Goal: Task Accomplishment & Management: Use online tool/utility

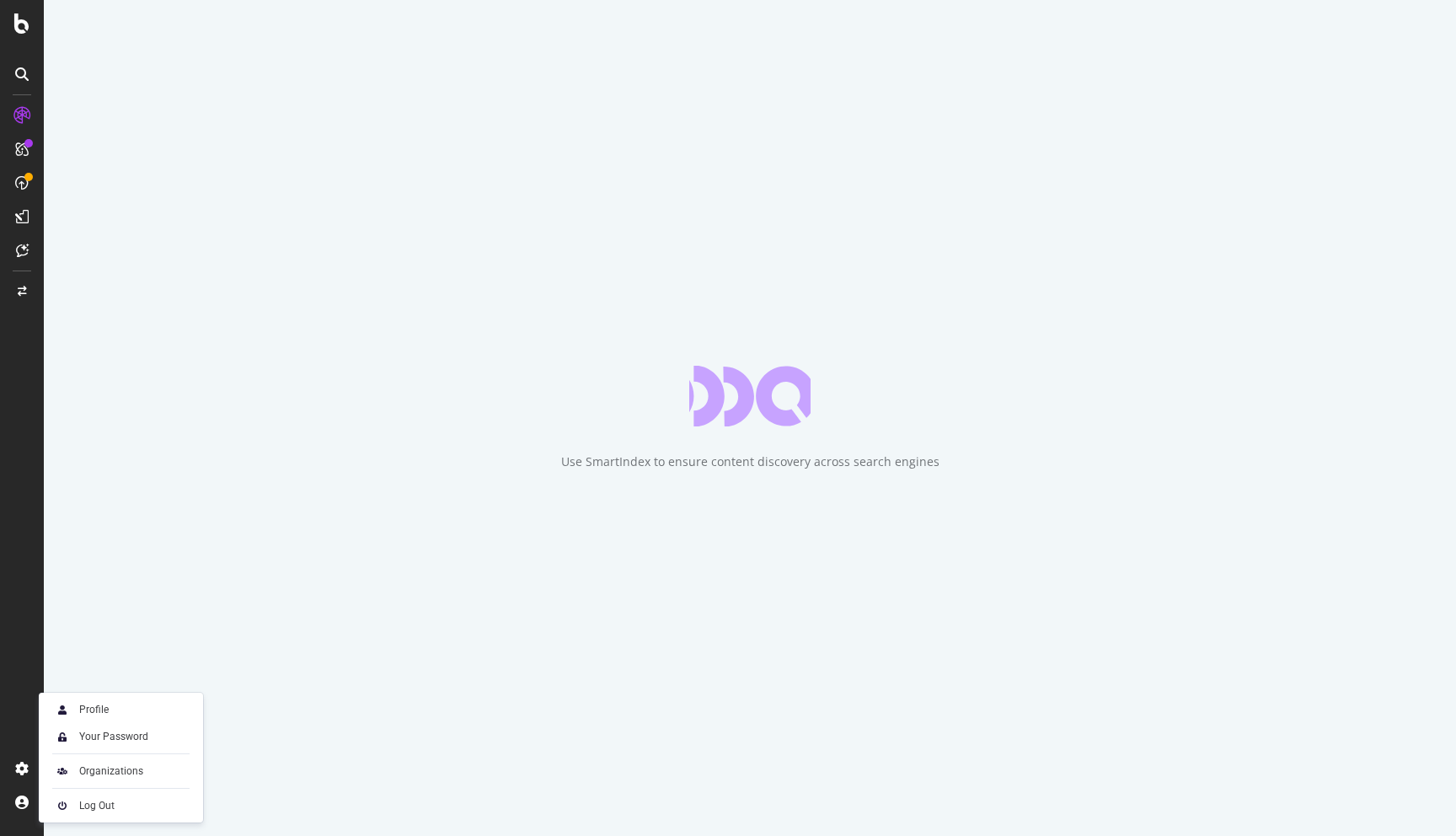
click at [99, 780] on div "Organizations" at bounding box center [120, 771] width 151 height 24
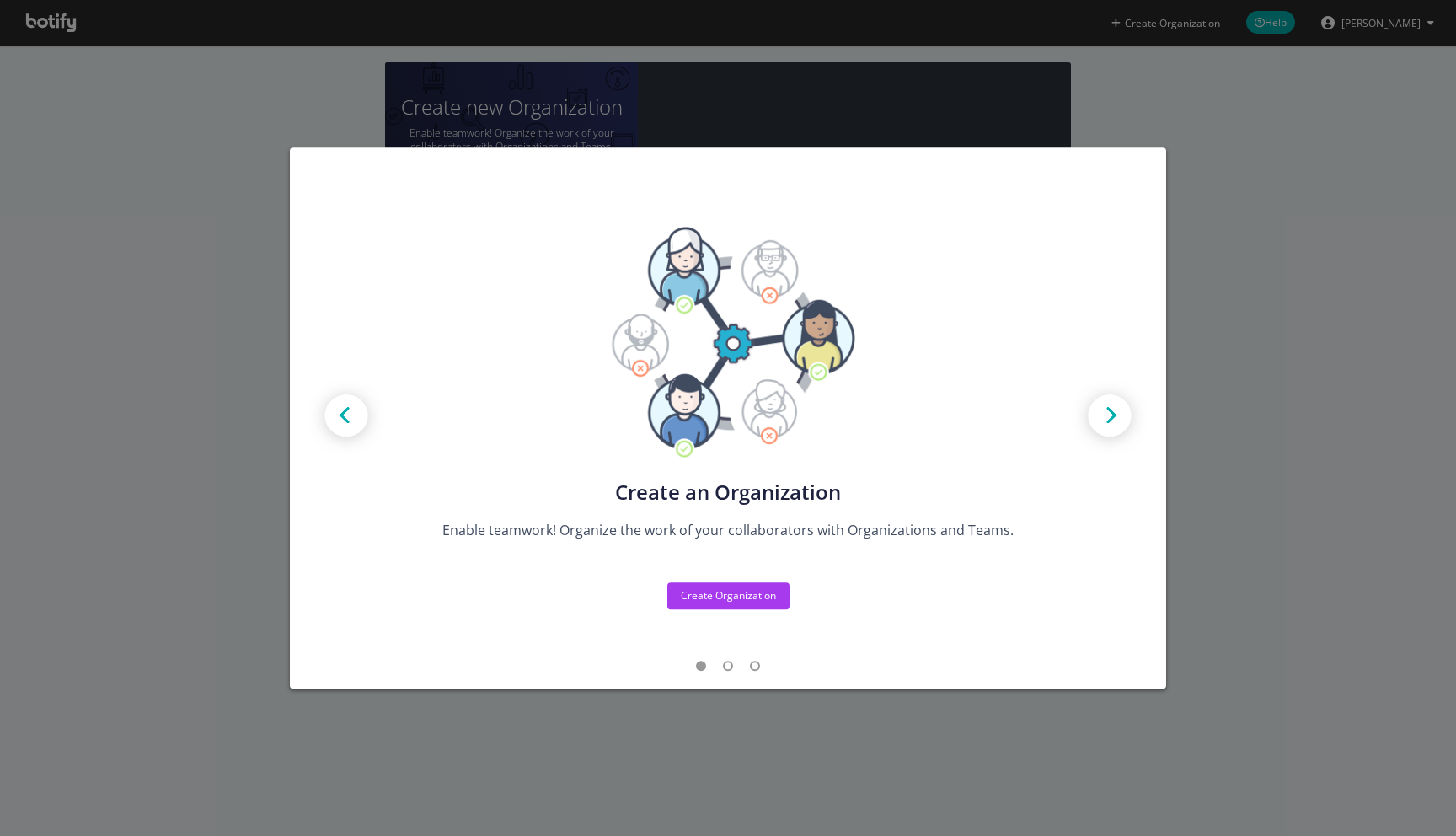
click at [174, 508] on div "Create new Projects for your Teams Create the exact model that matches your Org…" at bounding box center [728, 418] width 1456 height 836
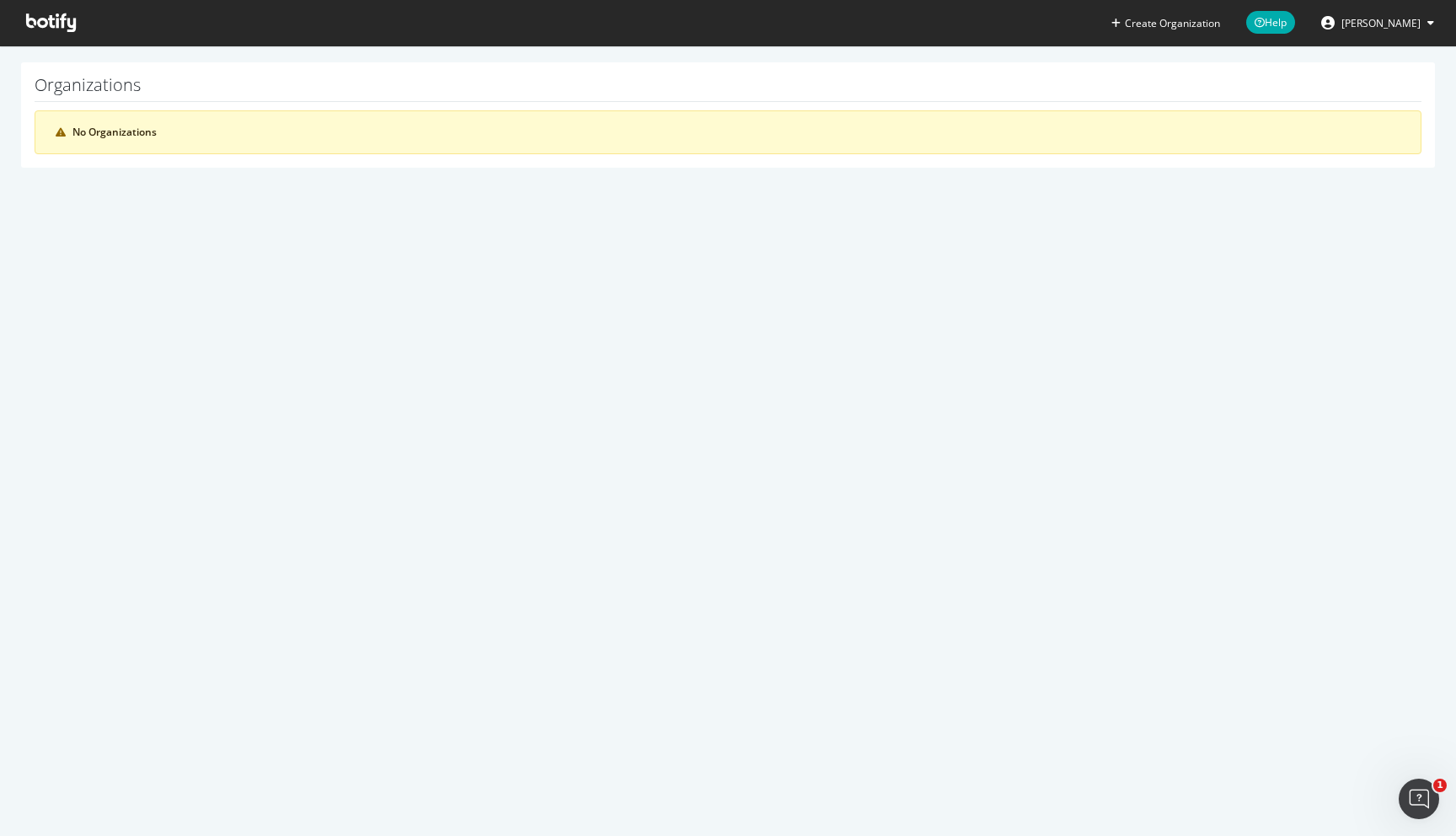
click at [1394, 30] on span "[PERSON_NAME]" at bounding box center [1381, 23] width 79 height 15
click at [43, 12] on span at bounding box center [51, 22] width 77 height 45
click at [43, 21] on icon at bounding box center [51, 23] width 49 height 19
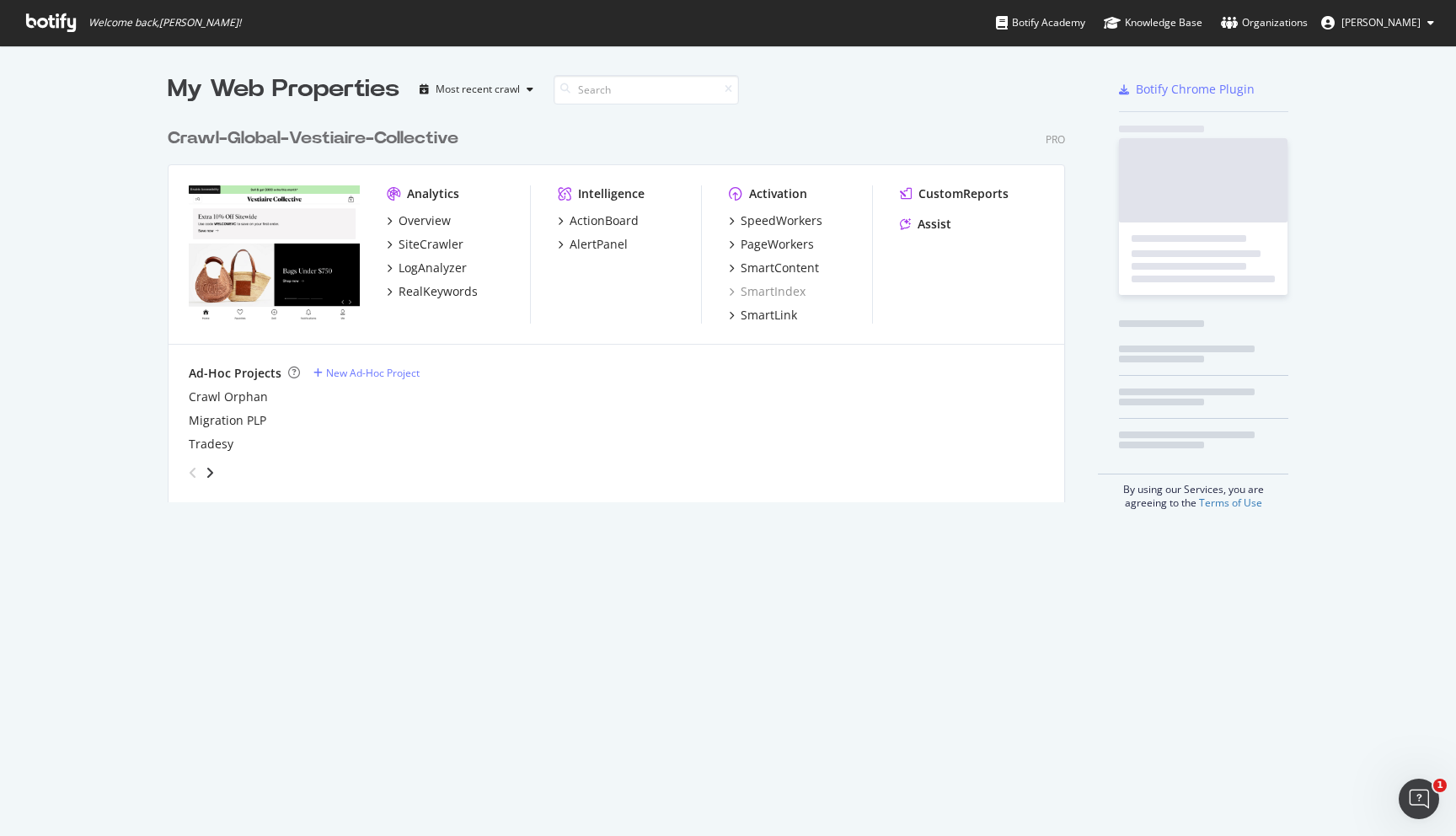
scroll to position [836, 1456]
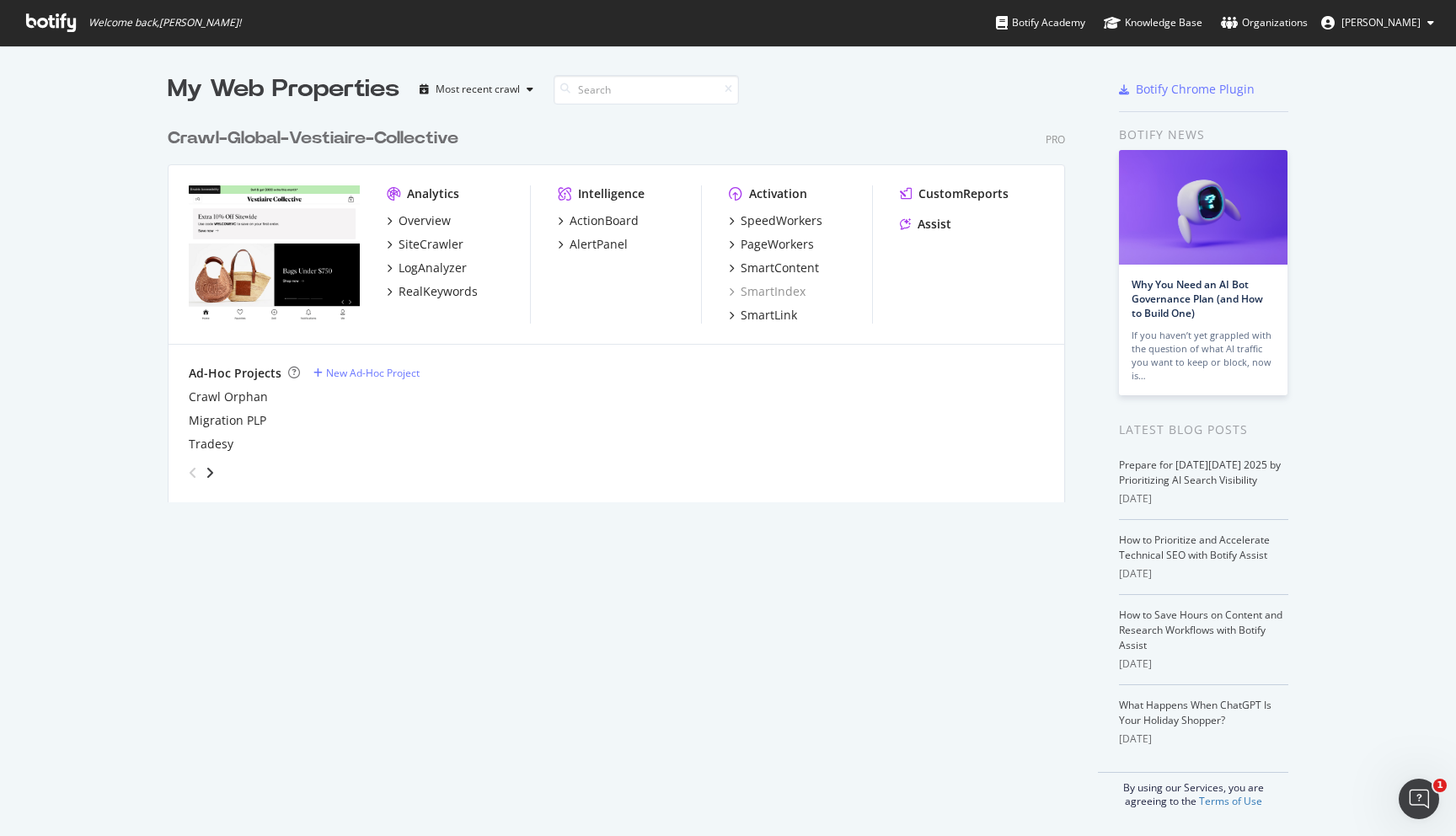
click at [1407, 17] on span "[PERSON_NAME]" at bounding box center [1381, 22] width 79 height 15
click at [1281, 40] on link "Organizations" at bounding box center [1264, 22] width 87 height 45
click at [1281, 38] on link "Organizations" at bounding box center [1264, 22] width 87 height 45
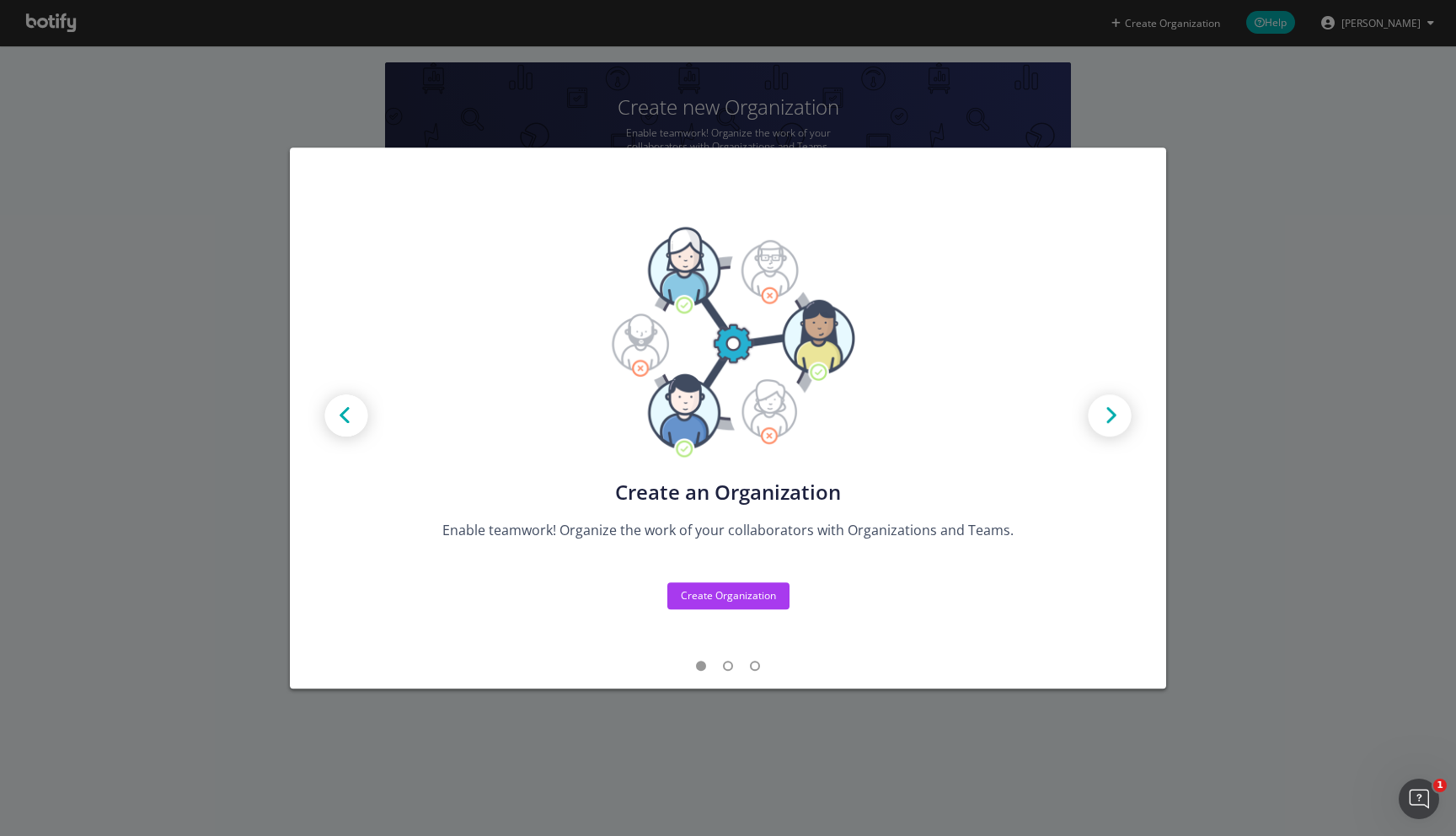
click at [1227, 224] on div "Create new Projects for your Teams Create the exact model that matches your Org…" at bounding box center [728, 418] width 1456 height 836
